Goal: Task Accomplishment & Management: Use online tool/utility

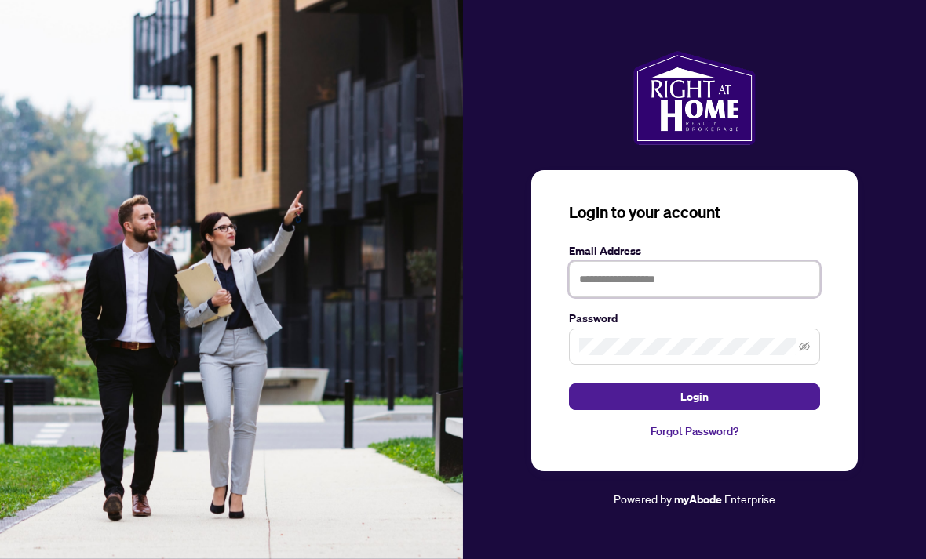
click at [678, 297] on input "text" at bounding box center [694, 279] width 251 height 36
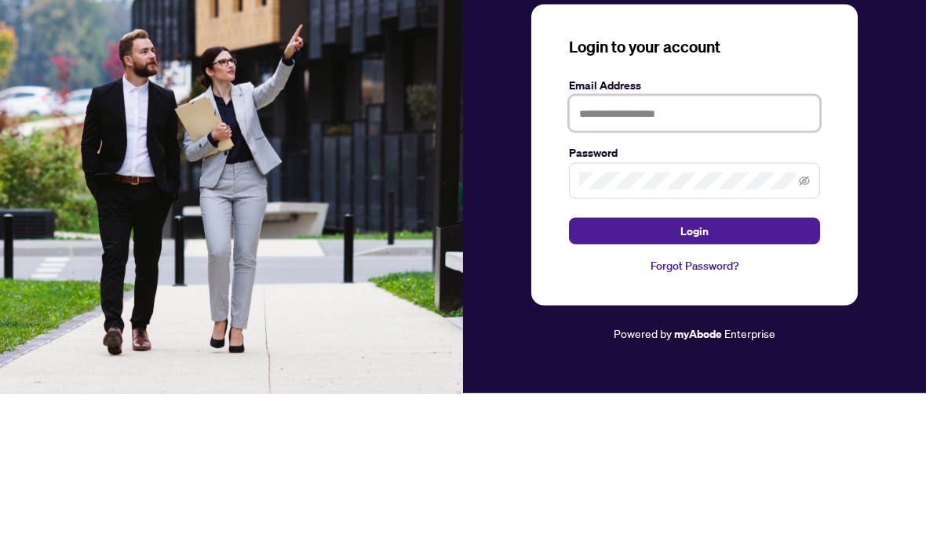
type input "**********"
click at [694, 384] on button "Login" at bounding box center [694, 397] width 251 height 27
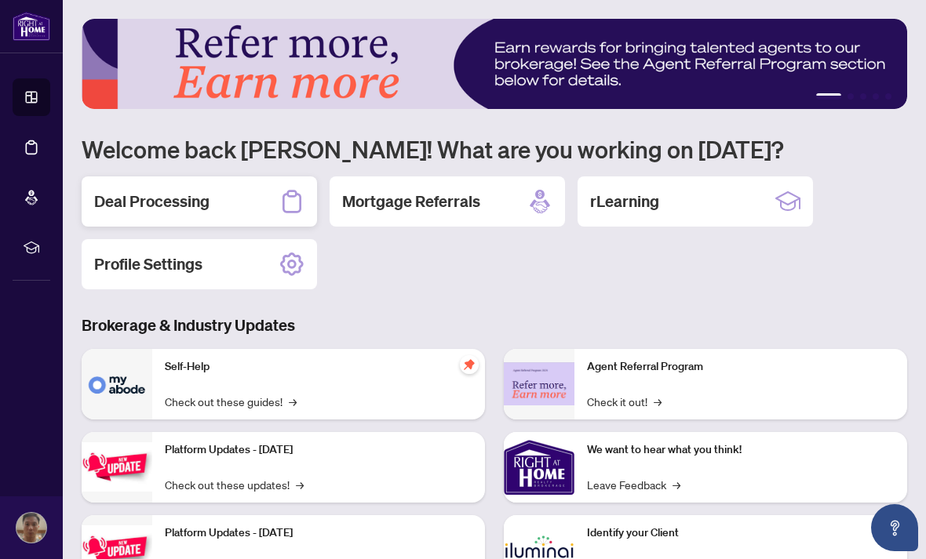
click at [295, 203] on icon at bounding box center [291, 201] width 25 height 25
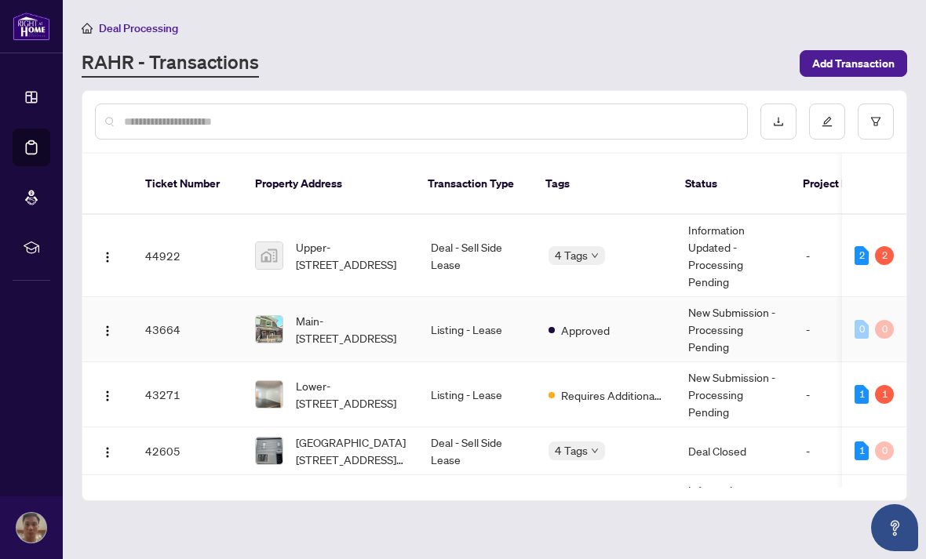
click at [88, 316] on td at bounding box center [107, 329] width 50 height 65
click at [101, 325] on img "button" at bounding box center [107, 331] width 13 height 13
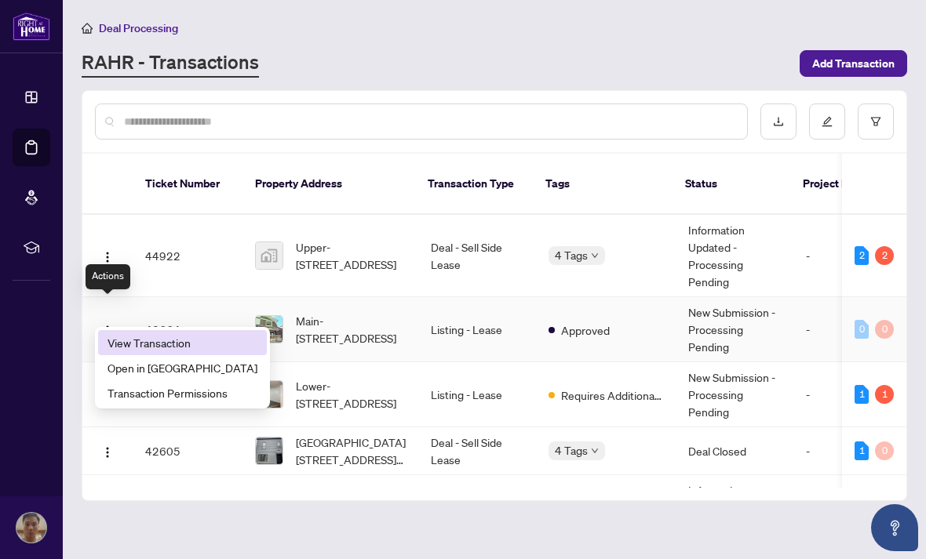
click at [206, 337] on span "View Transaction" at bounding box center [182, 342] width 150 height 17
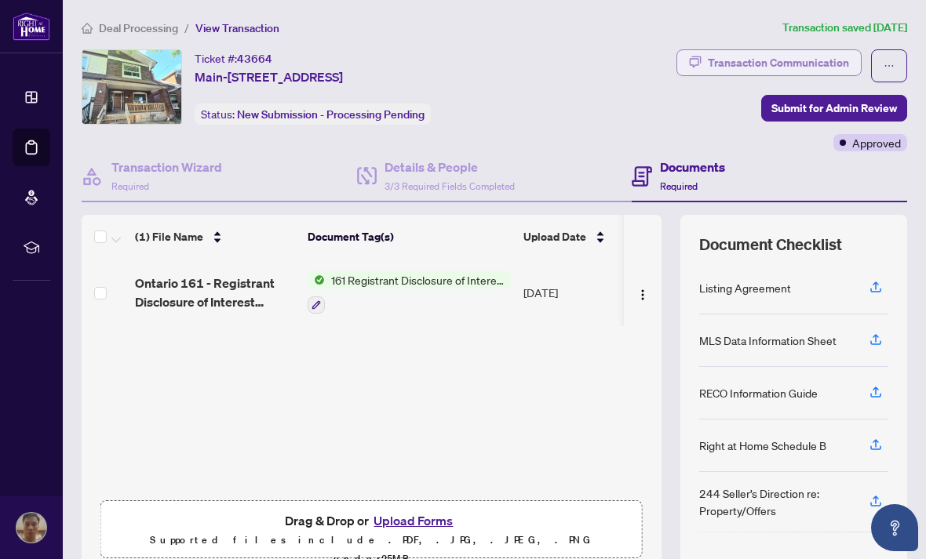
click at [790, 68] on div "Transaction Communication" at bounding box center [778, 62] width 141 height 25
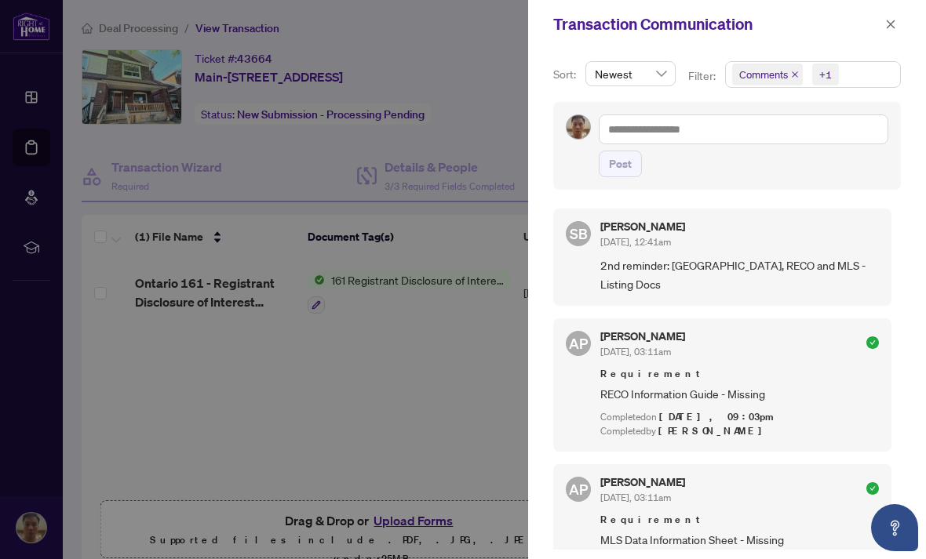
click at [482, 91] on div at bounding box center [463, 279] width 926 height 559
click at [493, 63] on div at bounding box center [463, 279] width 926 height 559
click at [898, 20] on button "button" at bounding box center [890, 24] width 20 height 19
